Goal: Information Seeking & Learning: Find specific fact

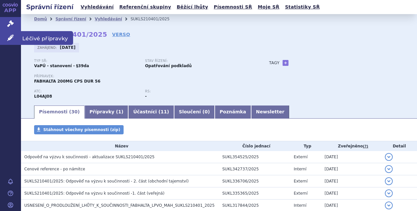
scroll to position [93, 0]
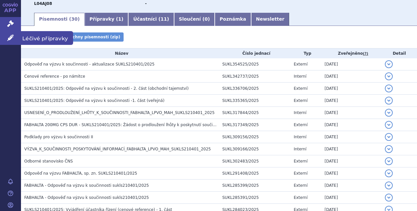
click at [44, 39] on span "Léčivé přípravky" at bounding box center [47, 38] width 52 height 14
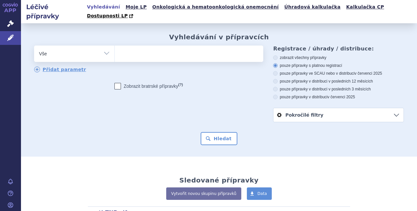
click at [35, 23] on span "Správní řízení" at bounding box center [43, 24] width 44 height 14
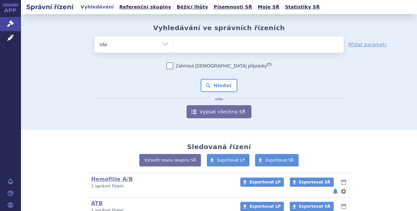
click at [190, 45] on ul at bounding box center [259, 43] width 170 height 14
click at [174, 45] on select at bounding box center [173, 44] width 0 height 16
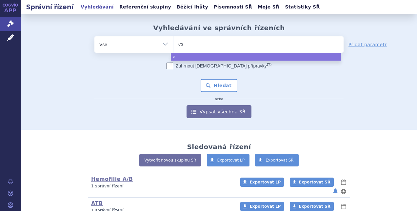
type input "esp"
type input "espe"
type input "esperi"
type input "esper"
type input "espero"
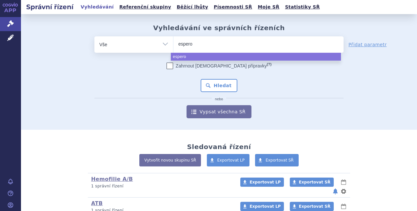
type input "esperoc"
type input "esperoct"
select select "esperoct"
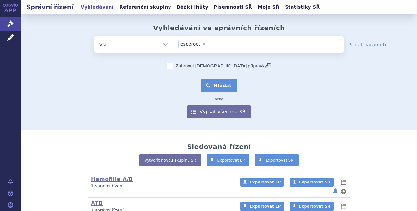
click at [219, 87] on button "Hledat" at bounding box center [219, 85] width 37 height 13
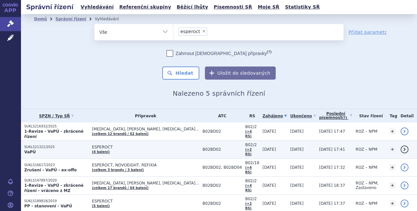
click at [39, 145] on p "SUKLS21321/2025" at bounding box center [56, 147] width 64 height 5
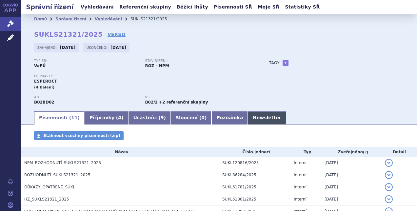
click at [248, 117] on link "Newsletter" at bounding box center [267, 118] width 38 height 13
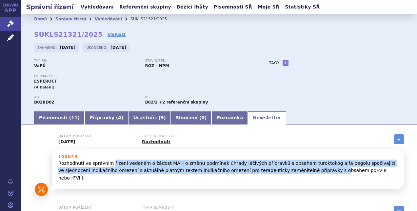
drag, startPoint x: 108, startPoint y: 164, endPoint x: 285, endPoint y: 171, distance: 176.9
click at [285, 171] on p "Rozhodnutí ve správním řízení vedeném o žádost MAH o změnu podmínek úhrady léči…" at bounding box center [227, 171] width 339 height 22
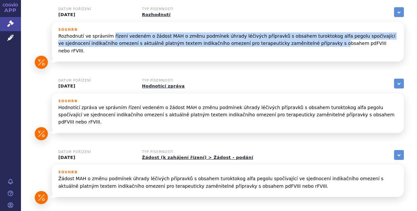
scroll to position [128, 0]
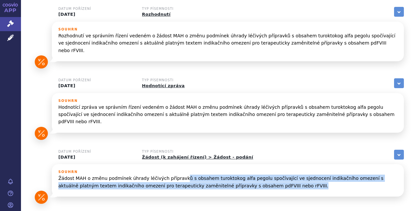
drag, startPoint x: 175, startPoint y: 166, endPoint x: 326, endPoint y: 169, distance: 151.3
click at [326, 175] on p "Žádost MAH o změnu podmínek úhrady léčivých přípravků s obsahem turoktokog alfa…" at bounding box center [227, 182] width 339 height 15
click at [50, 26] on span "Správní řízení" at bounding box center [43, 24] width 44 height 14
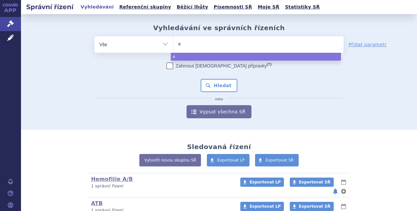
type input "es"
type input "esp"
type input "esper"
type input "espero"
type input "esperoc"
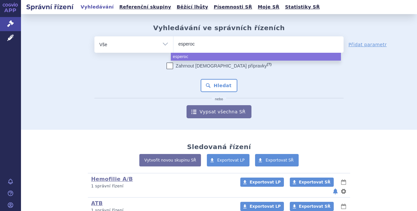
type input "esperoct"
select select "esperoct"
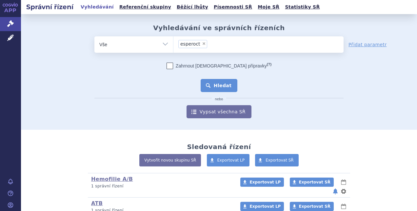
click at [221, 85] on button "Hledat" at bounding box center [219, 85] width 37 height 13
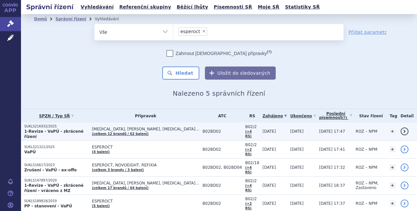
click at [45, 129] on strong "1-Revize - VaPÚ - zkrácené řízení" at bounding box center [53, 134] width 59 height 10
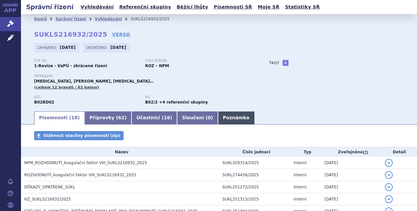
click at [218, 119] on link "Poznámka" at bounding box center [236, 118] width 36 height 13
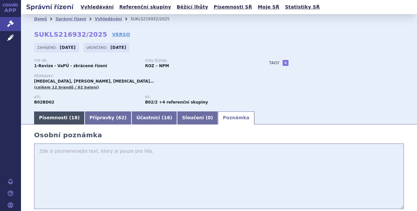
click at [52, 117] on link "Písemnosti ( 18 )" at bounding box center [59, 118] width 51 height 13
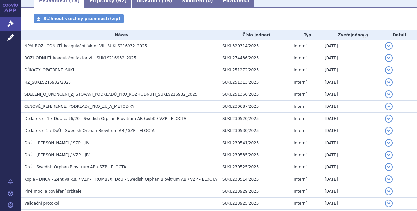
scroll to position [119, 0]
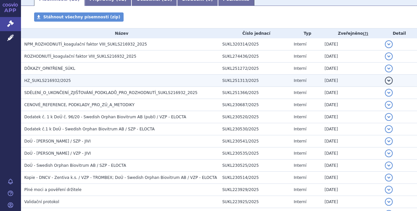
click at [62, 80] on span "HZ_SUKLS216932/2025" at bounding box center [47, 80] width 47 height 5
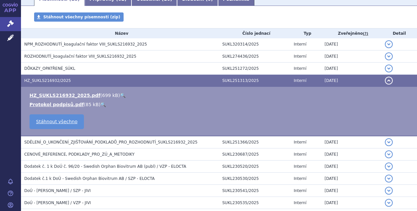
click at [120, 96] on link "🔍" at bounding box center [123, 95] width 6 height 5
